Goal: Information Seeking & Learning: Find specific fact

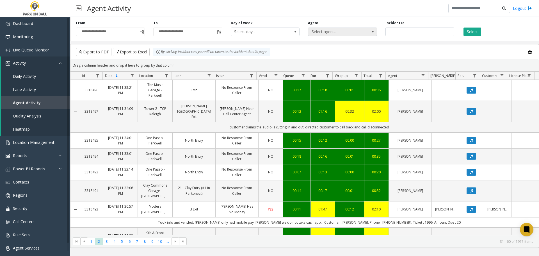
click at [325, 35] on span "Select agent..." at bounding box center [335, 32] width 55 height 8
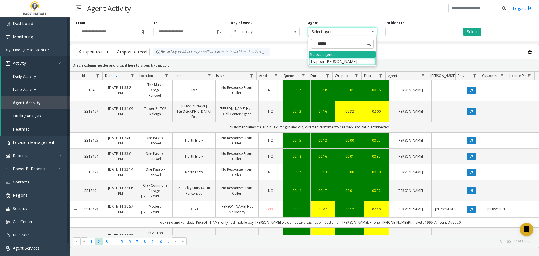
type input "*******"
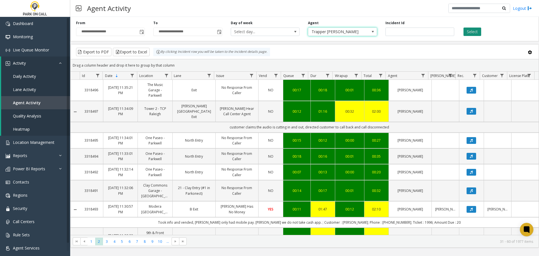
click at [479, 28] on button "Select" at bounding box center [473, 32] width 18 height 8
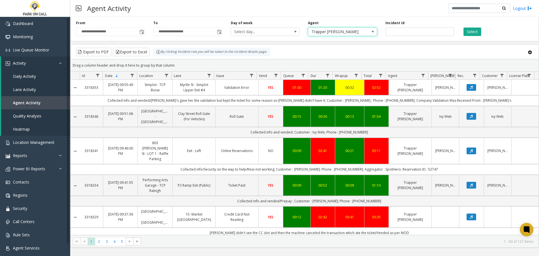
click at [339, 33] on span "Trapper [PERSON_NAME]" at bounding box center [335, 32] width 55 height 8
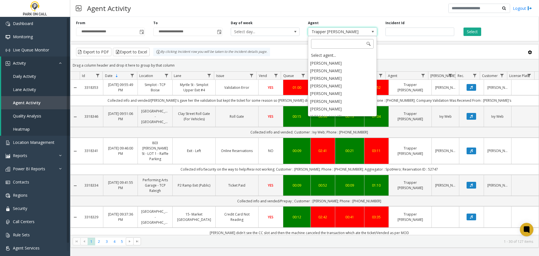
scroll to position [876, 0]
click at [342, 48] on input at bounding box center [342, 44] width 63 height 10
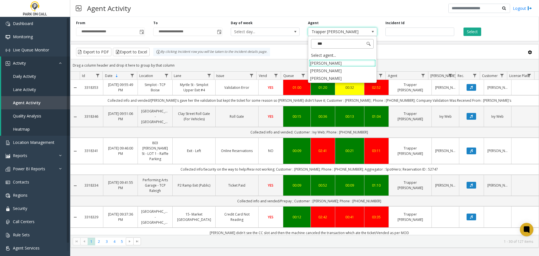
scroll to position [0, 0]
type input "******"
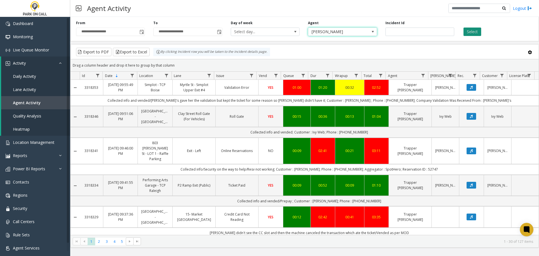
click at [477, 31] on button "Select" at bounding box center [473, 32] width 18 height 8
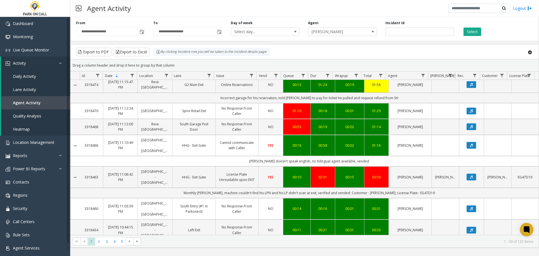
scroll to position [259, 0]
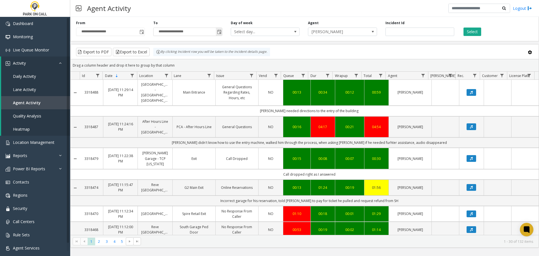
click at [221, 32] on span "Toggle popup" at bounding box center [219, 32] width 4 height 4
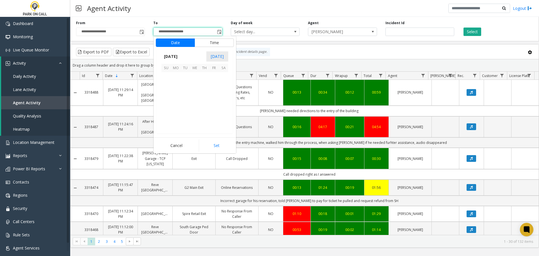
scroll to position [8, 0]
click at [163, 114] on span "28" at bounding box center [166, 115] width 10 height 10
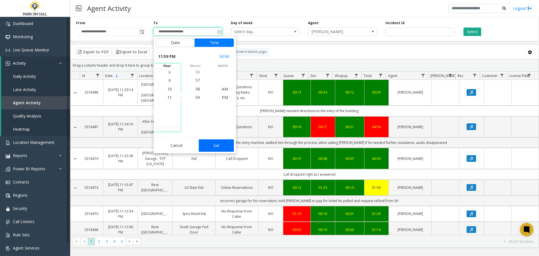
click at [220, 150] on button "Set" at bounding box center [216, 145] width 35 height 12
type input "**********"
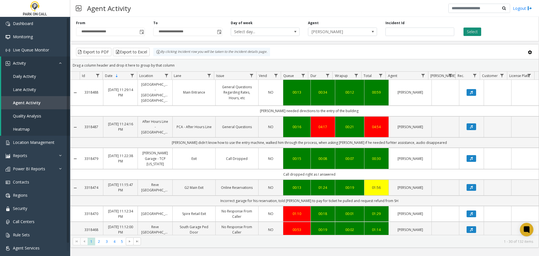
click at [468, 30] on button "Select" at bounding box center [473, 32] width 18 height 8
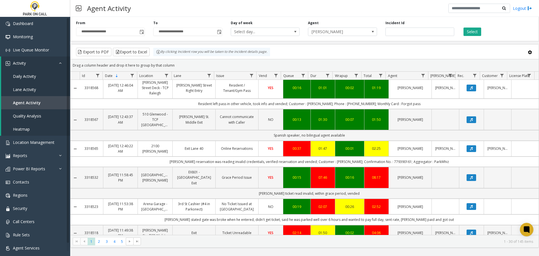
scroll to position [287, 0]
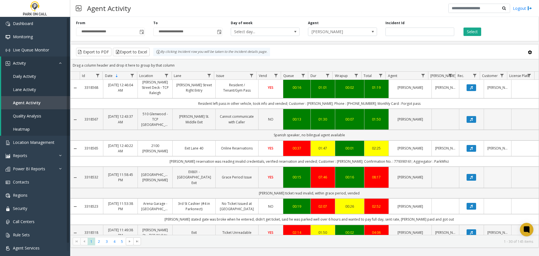
click at [160, 172] on link "[GEOGRAPHIC_DATA][PERSON_NAME]" at bounding box center [155, 177] width 28 height 11
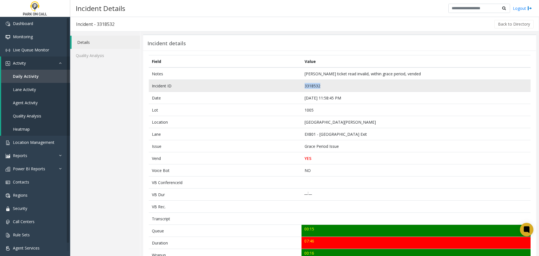
drag, startPoint x: 318, startPoint y: 87, endPoint x: 292, endPoint y: 90, distance: 26.3
click at [292, 90] on tr "Incident ID 3318532" at bounding box center [340, 86] width 382 height 12
copy tr "3318532"
